Goal: Navigation & Orientation: Find specific page/section

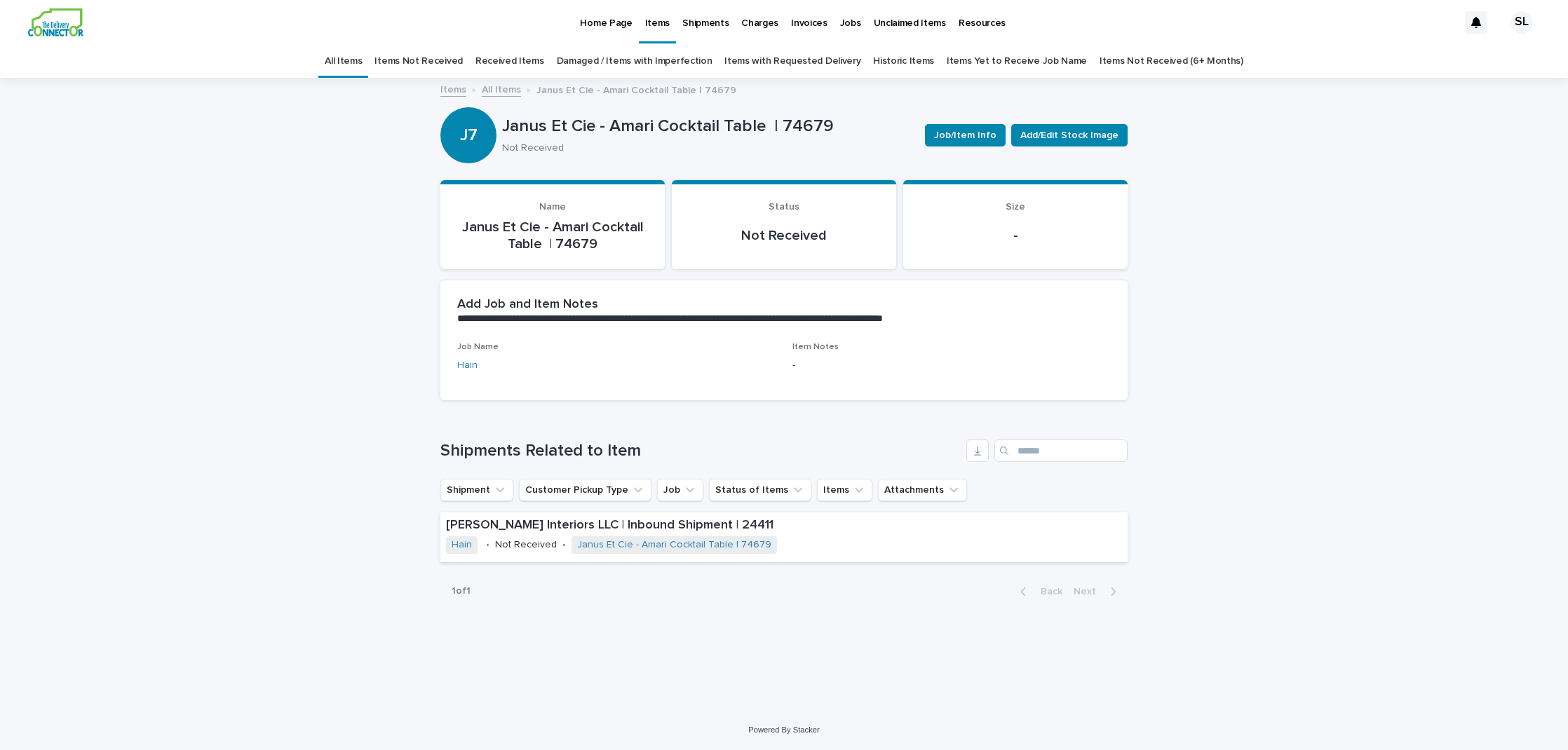
click at [450, 58] on link "Items Not Received" at bounding box center [418, 61] width 88 height 33
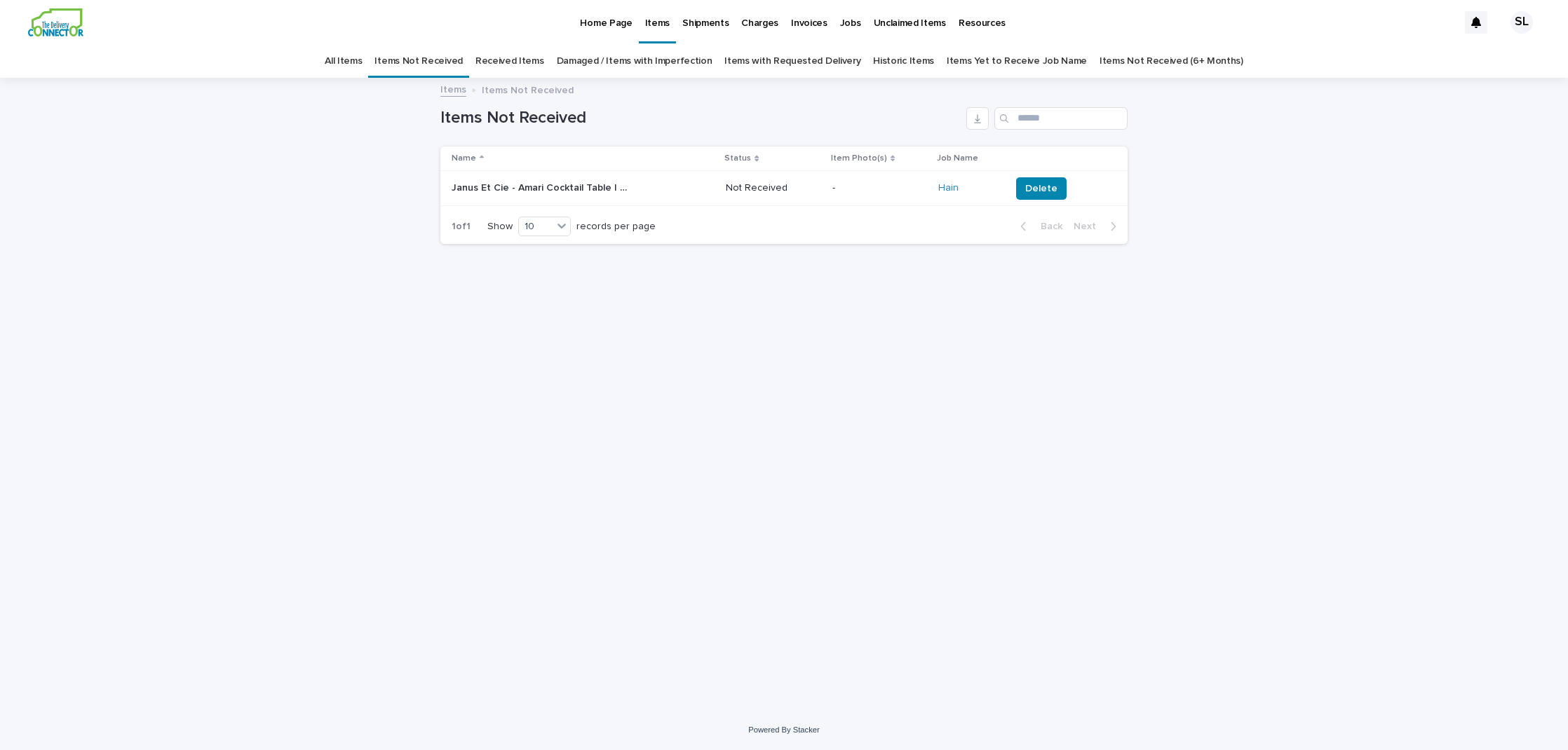
click at [541, 59] on link "Received Items" at bounding box center [510, 61] width 69 height 33
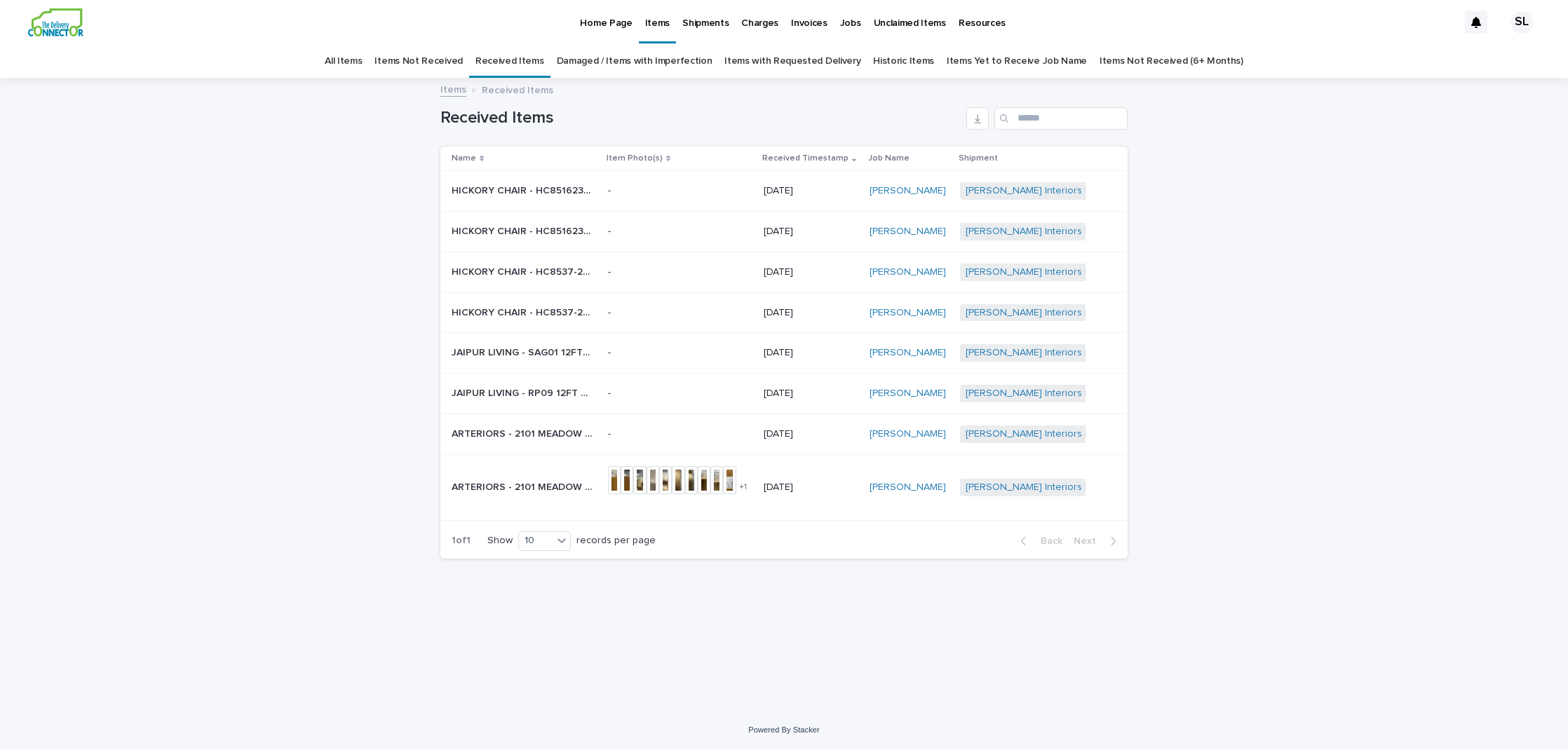
click at [362, 61] on link "All Items" at bounding box center [343, 61] width 37 height 33
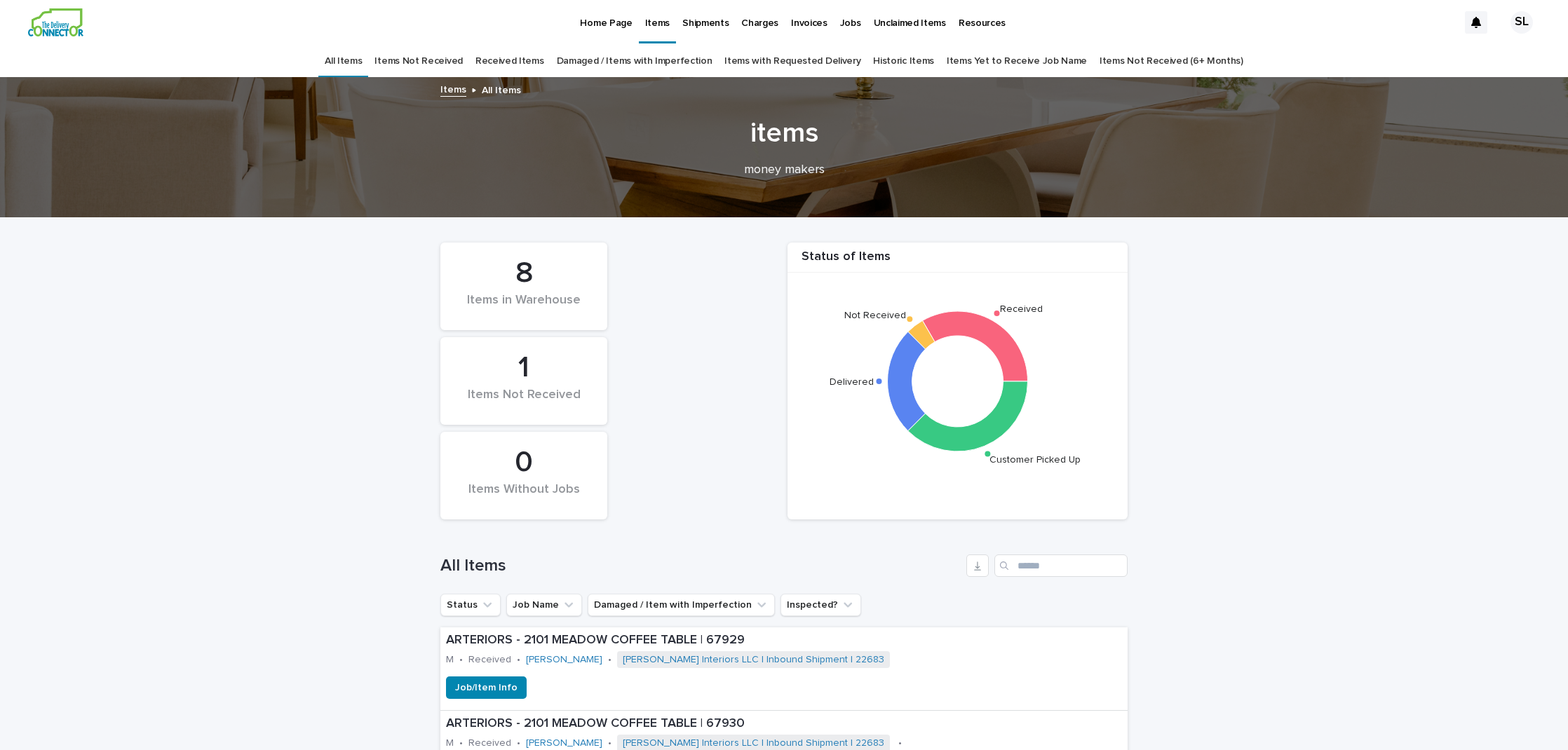
click at [698, 16] on p "Shipments" at bounding box center [705, 15] width 46 height 29
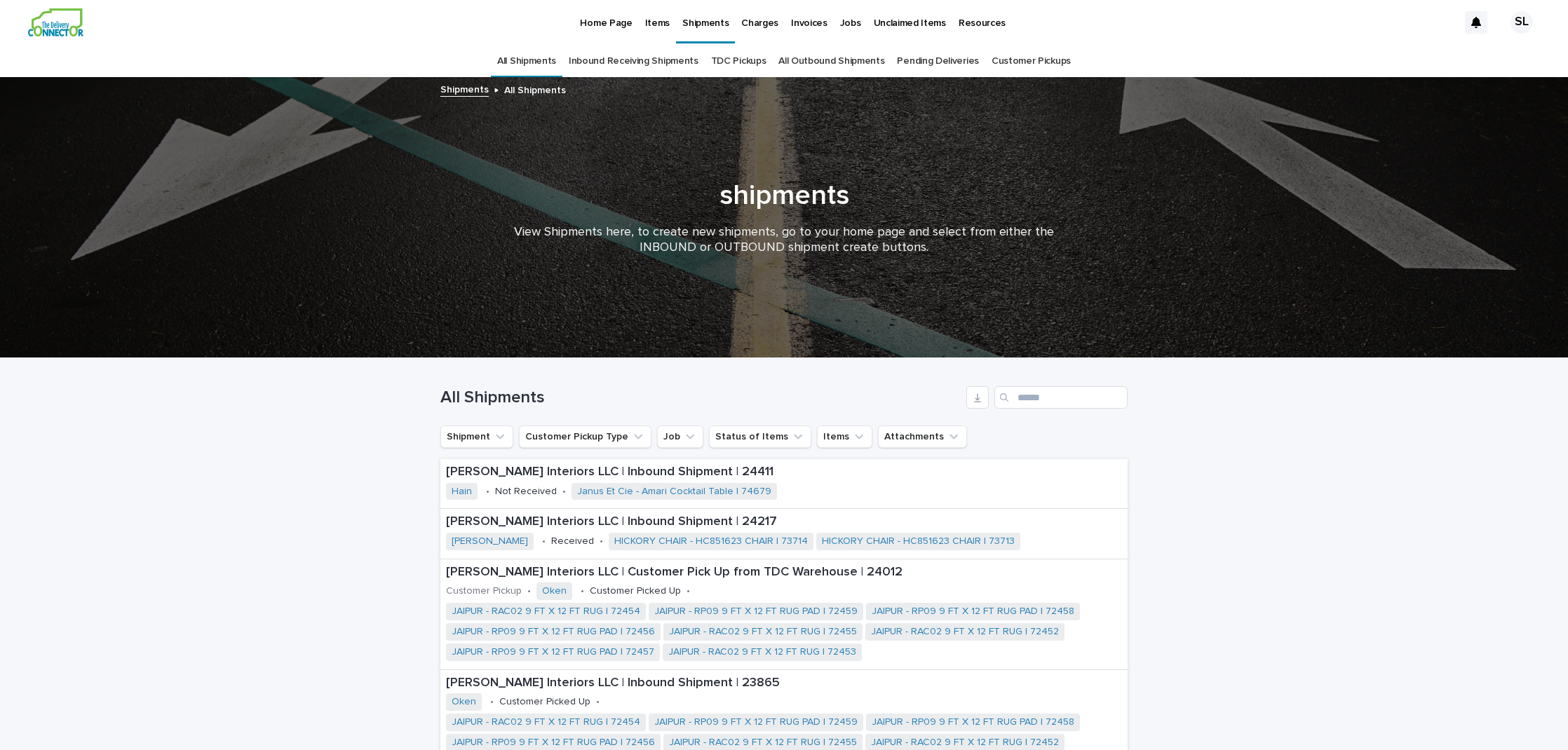
click at [615, 60] on link "Inbound Receiving Shipments" at bounding box center [633, 61] width 130 height 33
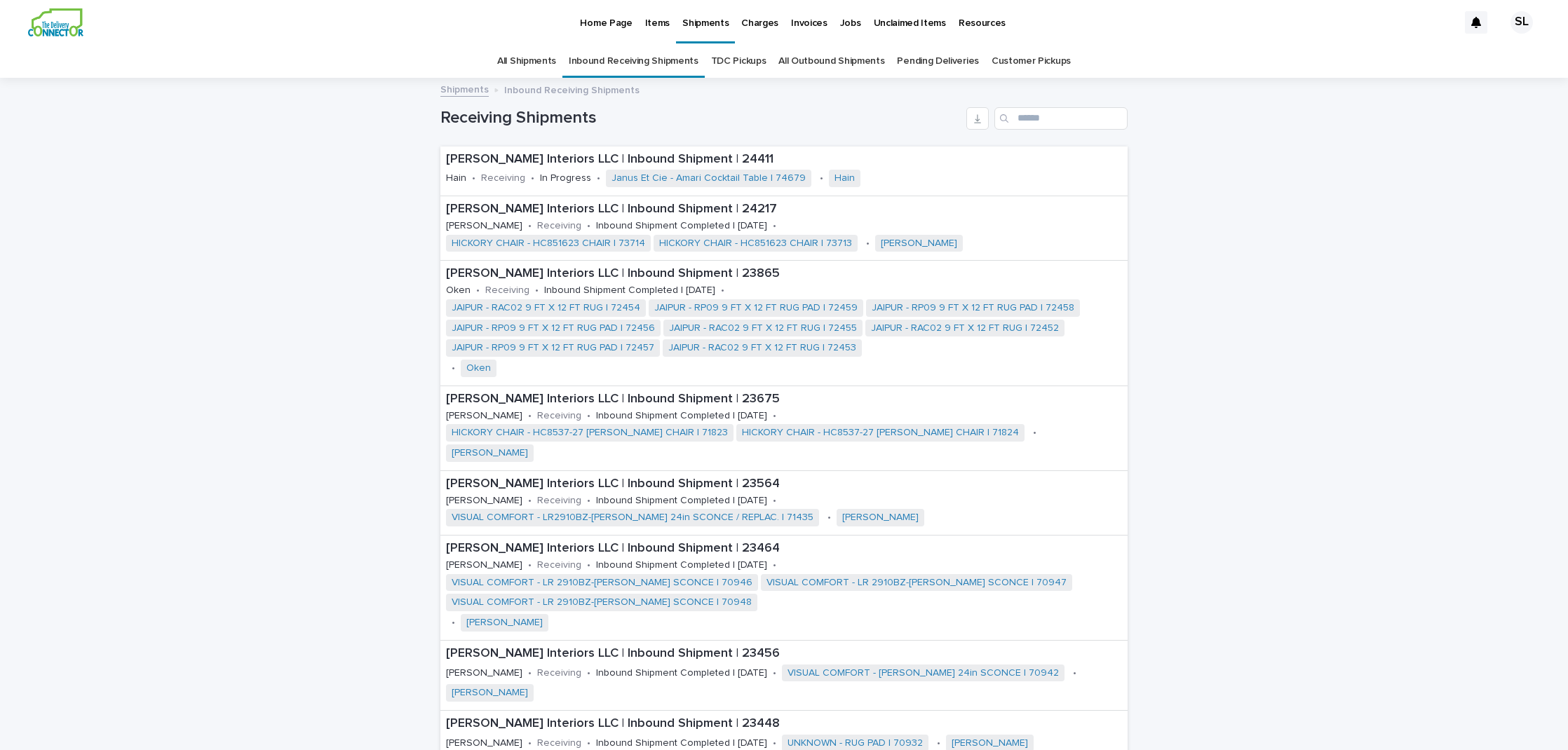
click at [519, 53] on link "All Shipments" at bounding box center [527, 61] width 59 height 33
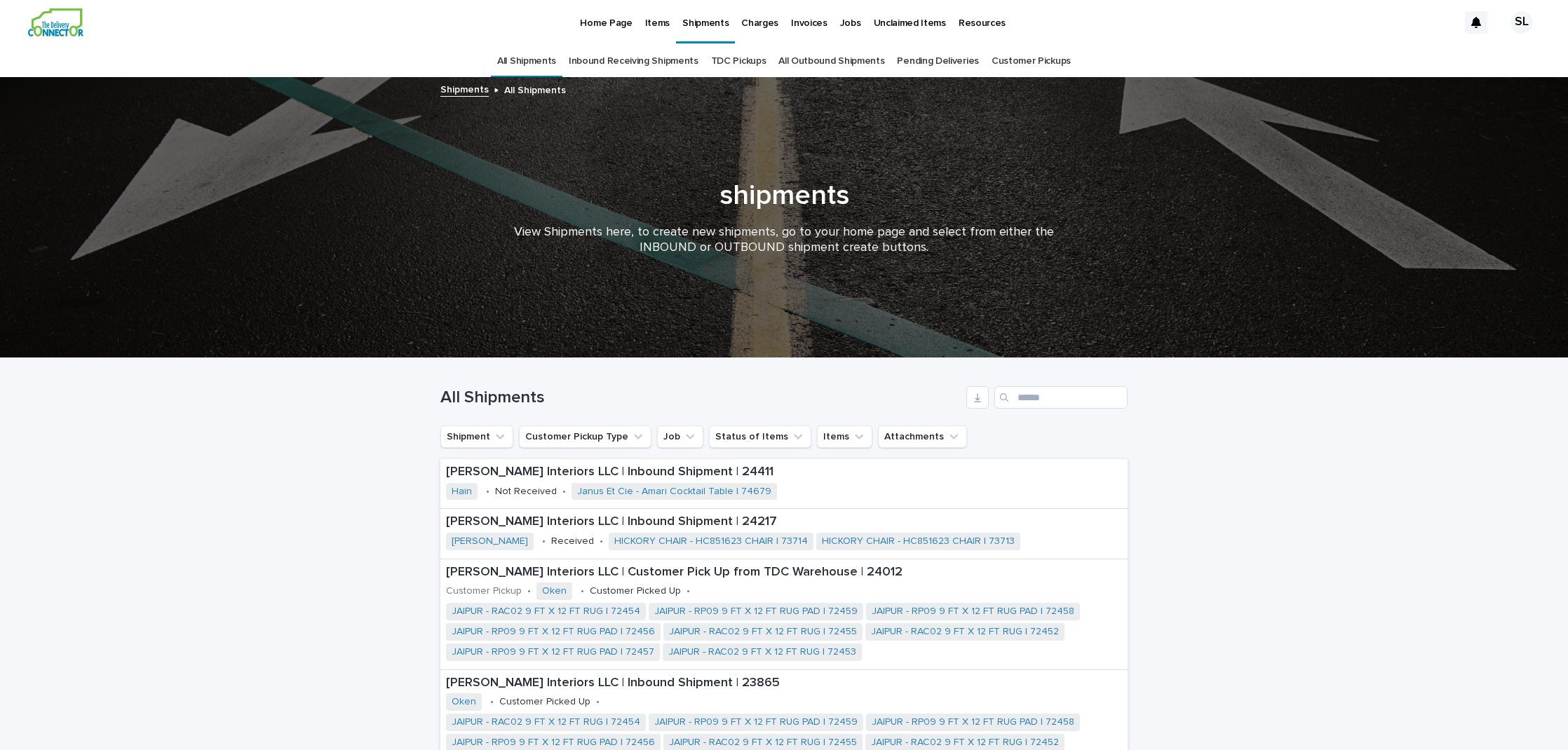
click at [646, 17] on p "Items" at bounding box center [657, 15] width 25 height 29
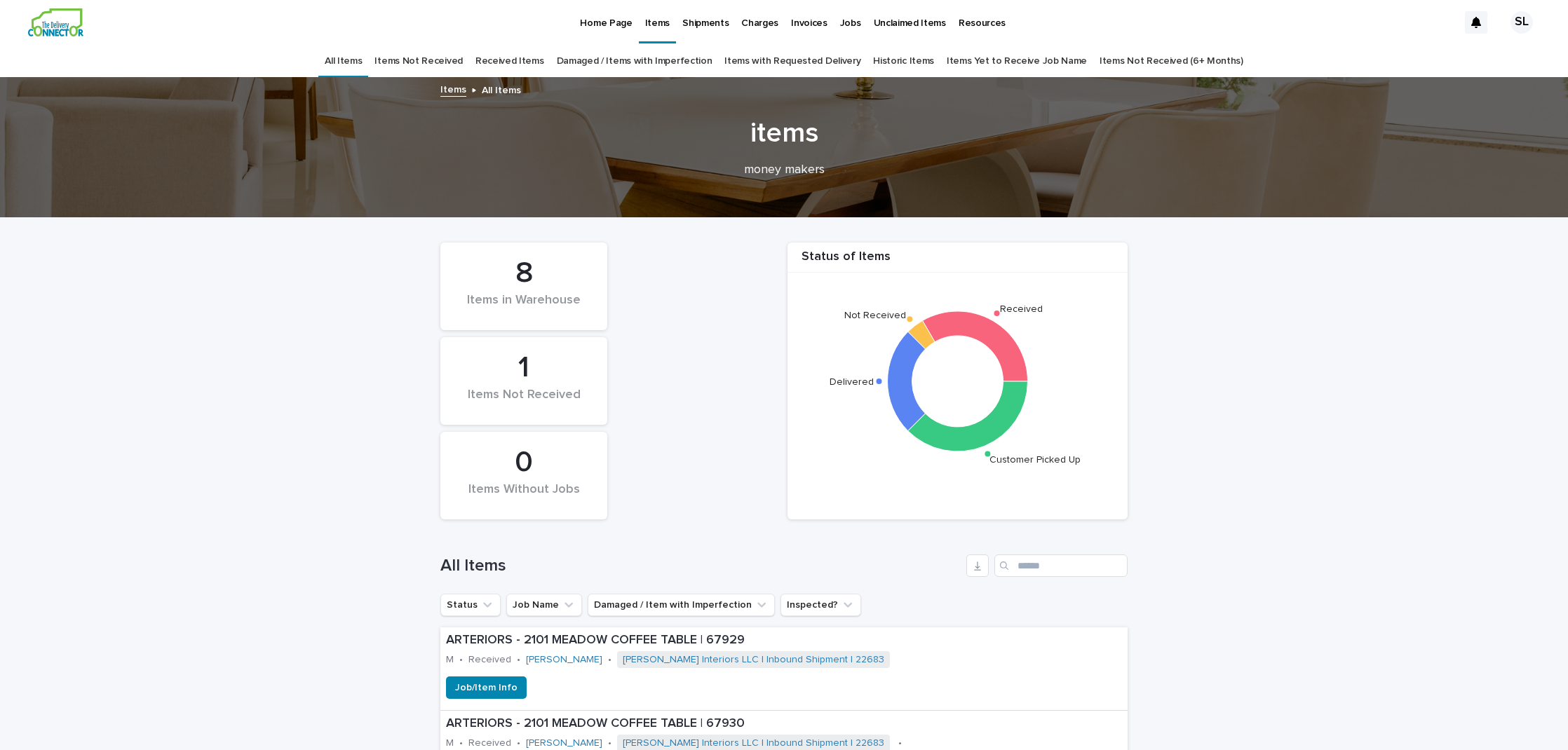
click at [713, 17] on p "Shipments" at bounding box center [705, 15] width 46 height 29
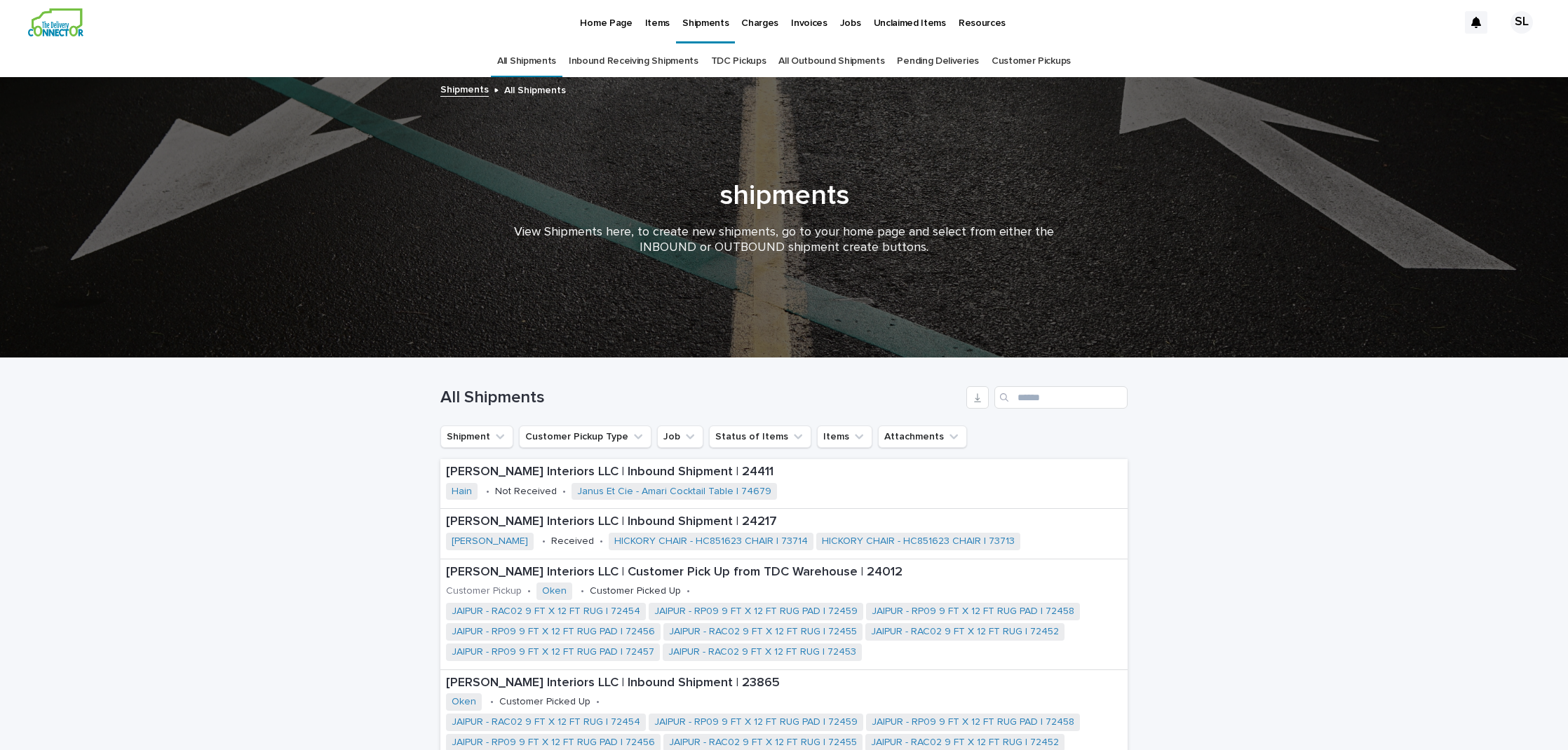
click at [595, 7] on p "Home Page" at bounding box center [606, 15] width 52 height 29
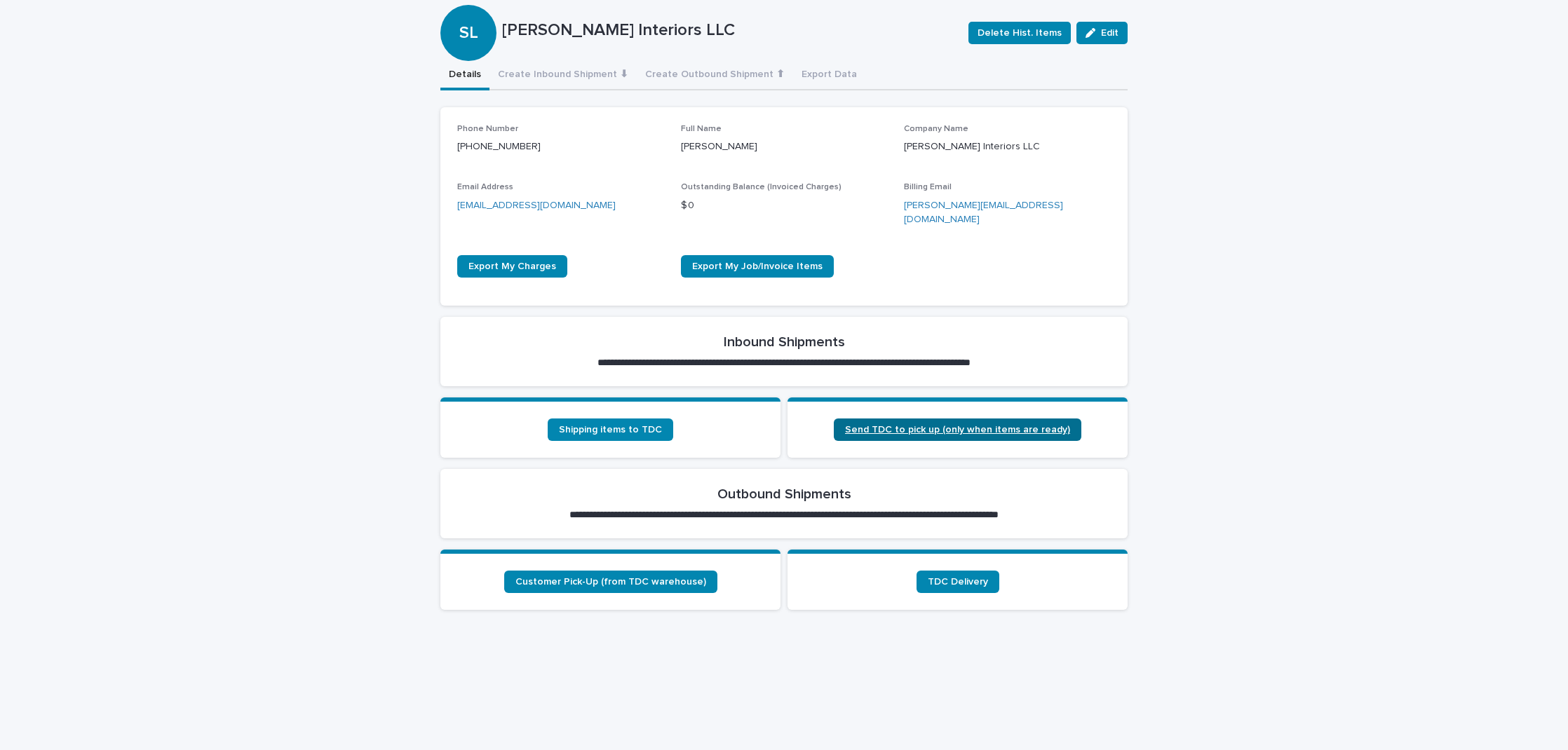
scroll to position [210, 0]
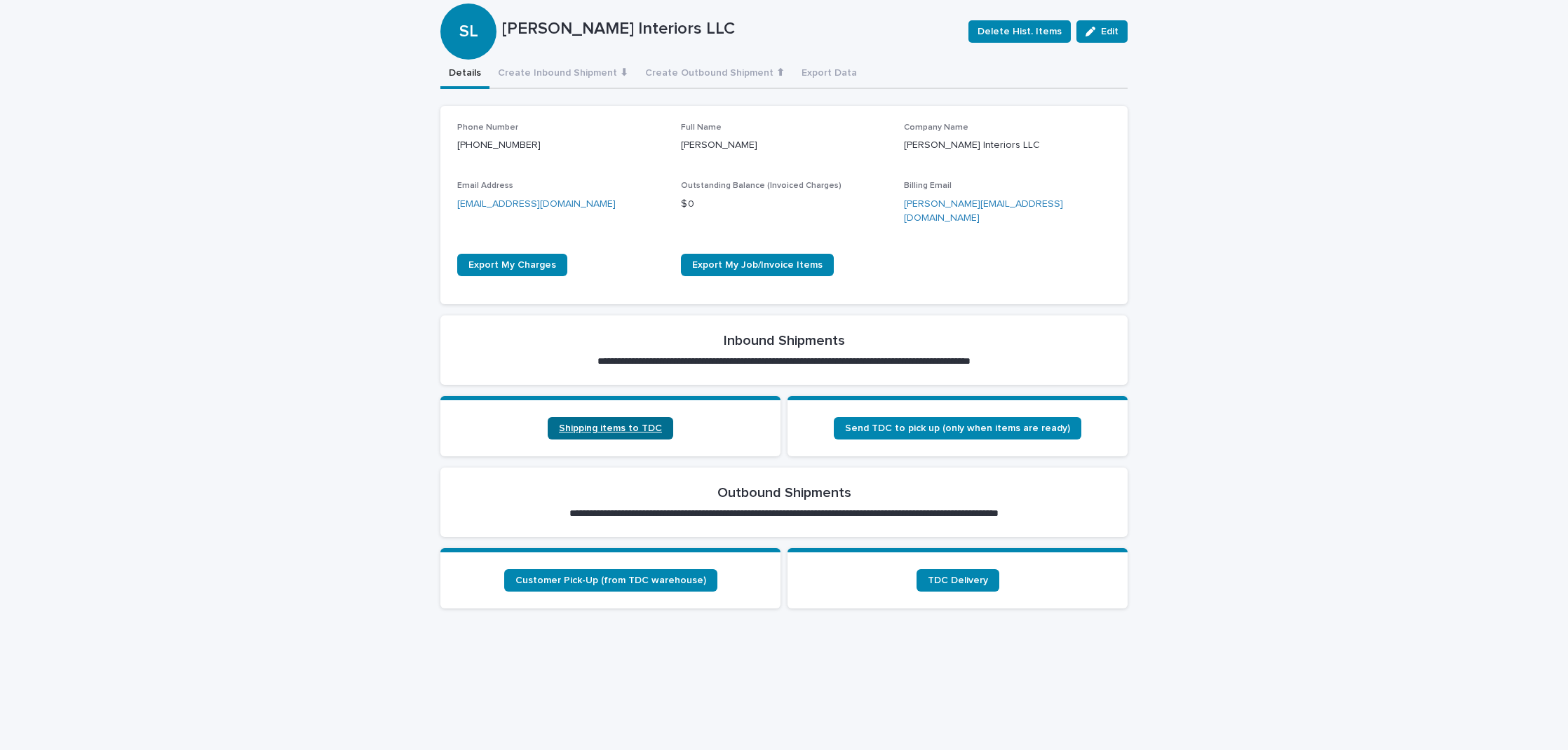
click at [639, 418] on link "Shipping items to TDC" at bounding box center [610, 429] width 125 height 23
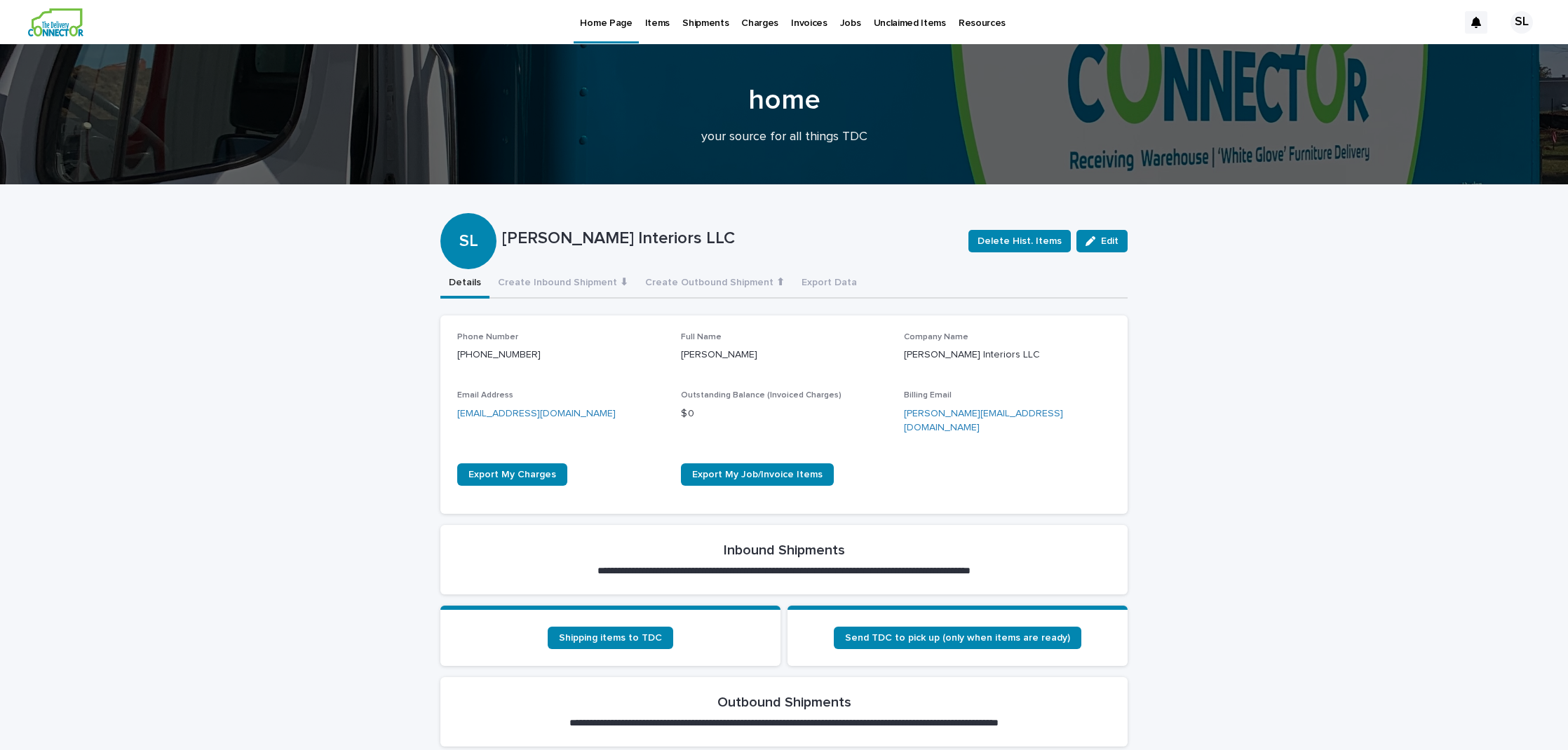
click at [688, 24] on p "Shipments" at bounding box center [705, 15] width 46 height 29
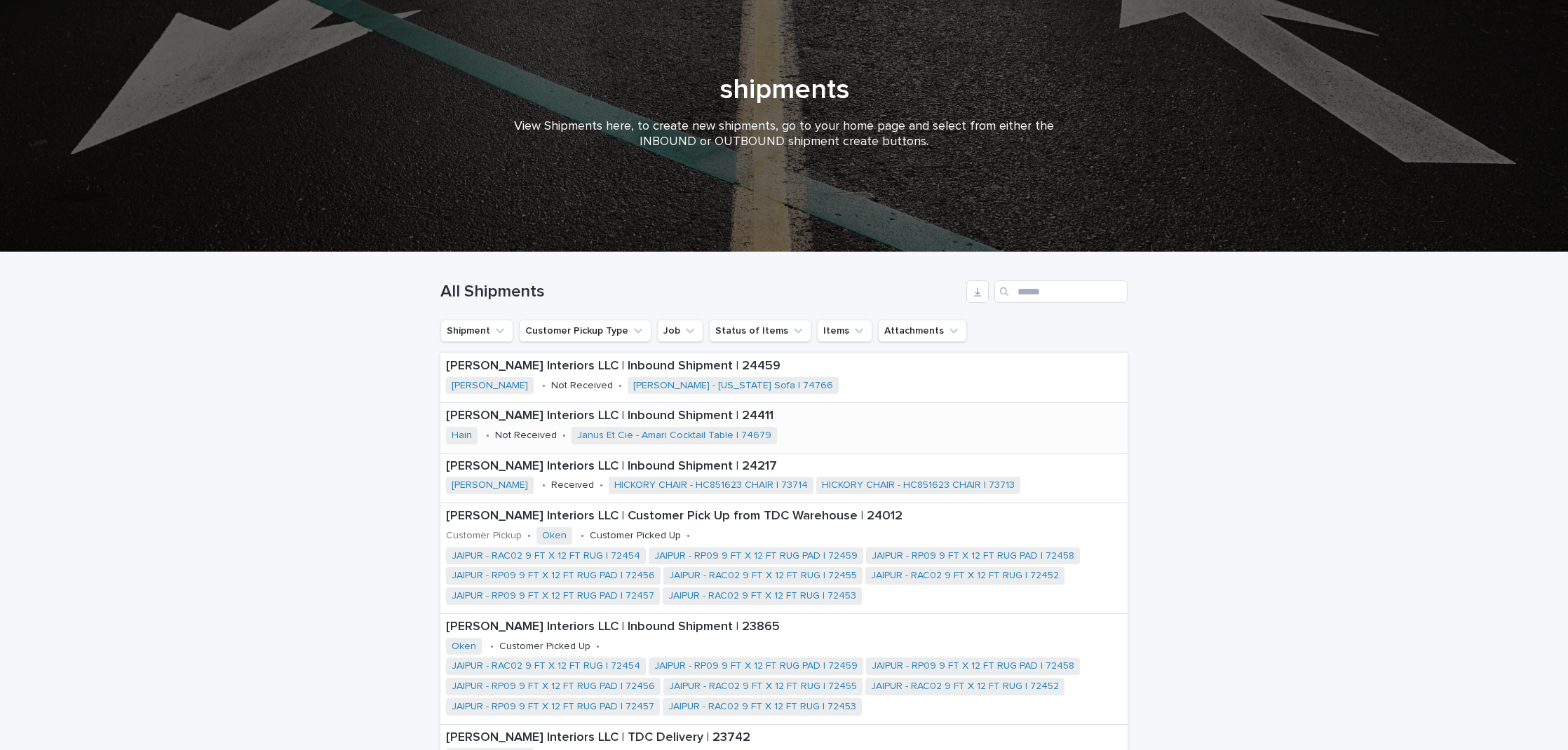
scroll to position [125, 0]
